Goal: Check status

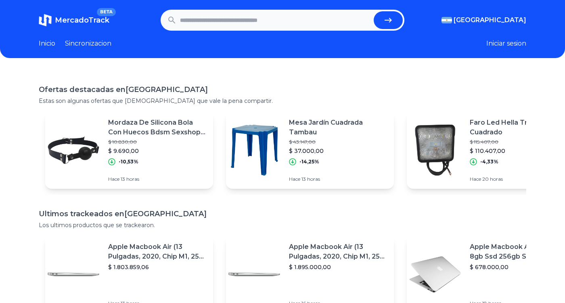
click at [241, 21] on input "text" at bounding box center [275, 20] width 190 height 18
paste input "**********"
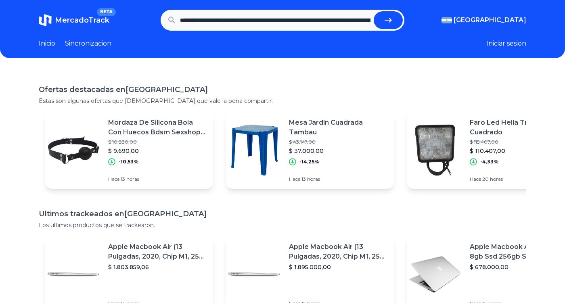
scroll to position [0, 680]
click at [373, 11] on button "submit" at bounding box center [387, 20] width 29 height 18
type input "**********"
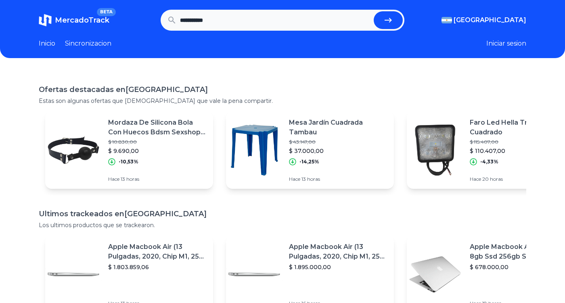
scroll to position [0, 0]
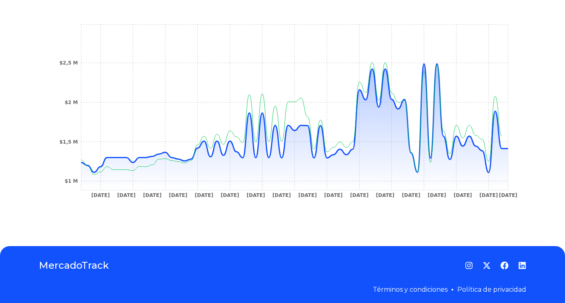
scroll to position [290, 0]
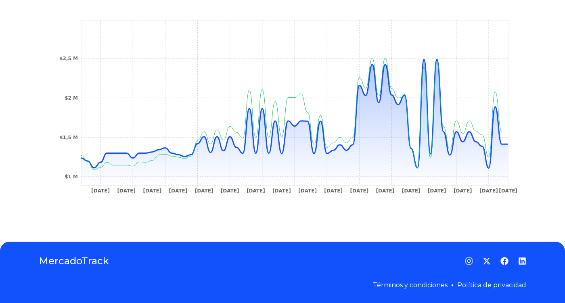
click at [512, 192] on tspan "6 Sep 25" at bounding box center [507, 191] width 19 height 6
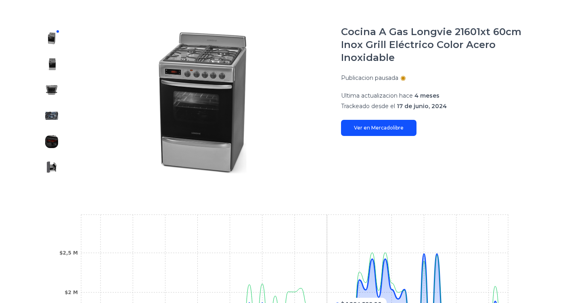
scroll to position [0, 0]
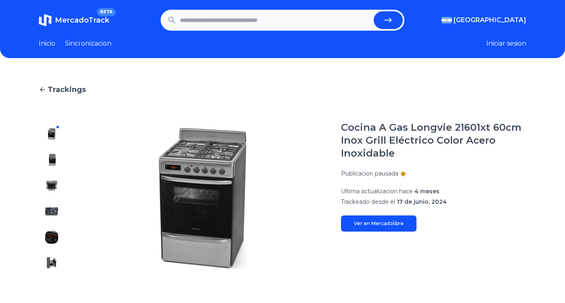
click at [359, 216] on link "Ver en Mercadolibre" at bounding box center [378, 223] width 75 height 16
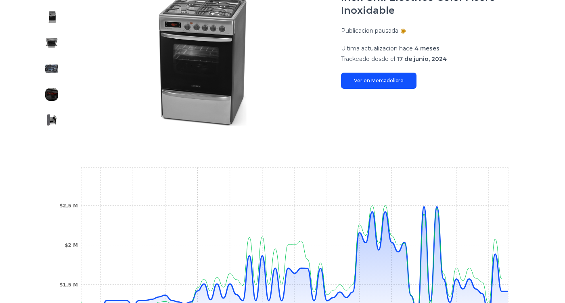
scroll to position [290, 0]
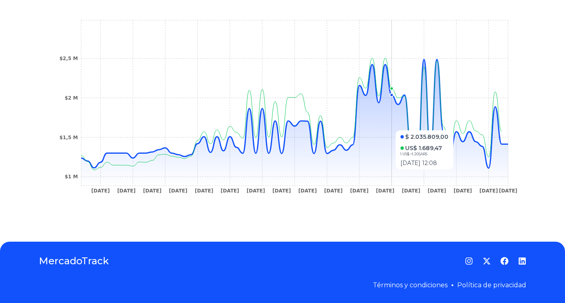
click at [390, 173] on icon at bounding box center [294, 122] width 427 height 126
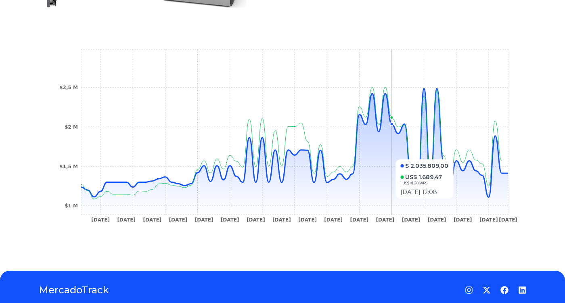
scroll to position [225, 0]
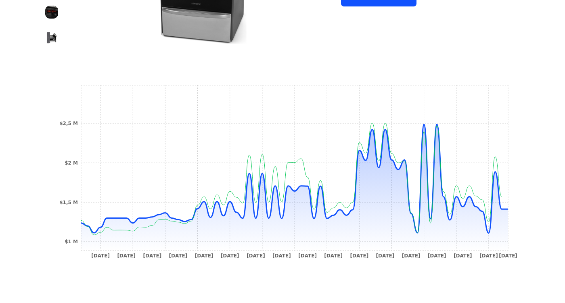
click at [71, 124] on tspan "$2,5 M" at bounding box center [68, 124] width 19 height 6
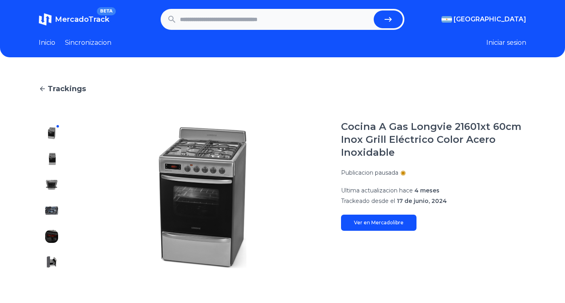
scroll to position [0, 0]
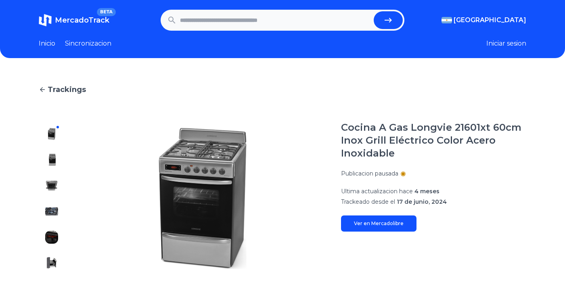
click at [56, 165] on button at bounding box center [51, 159] width 13 height 13
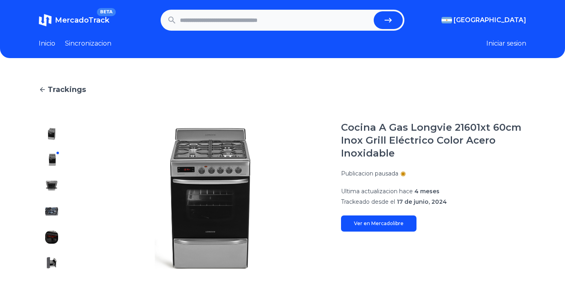
click at [52, 194] on div at bounding box center [52, 198] width 26 height 155
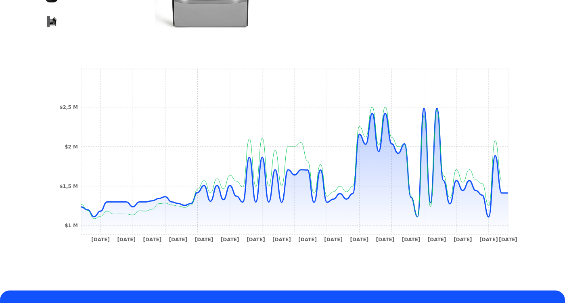
scroll to position [290, 0]
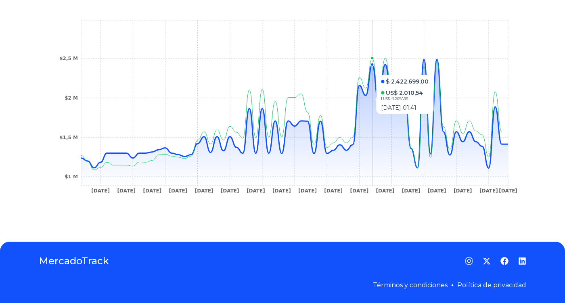
click at [371, 71] on icon at bounding box center [294, 122] width 427 height 126
